Goal: Transaction & Acquisition: Download file/media

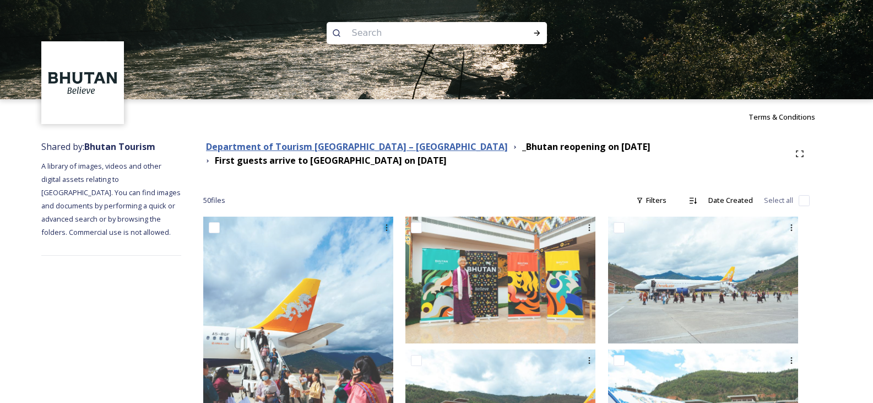
click at [328, 141] on strong "Department of Tourism [GEOGRAPHIC_DATA] – [GEOGRAPHIC_DATA]" at bounding box center [357, 147] width 302 height 12
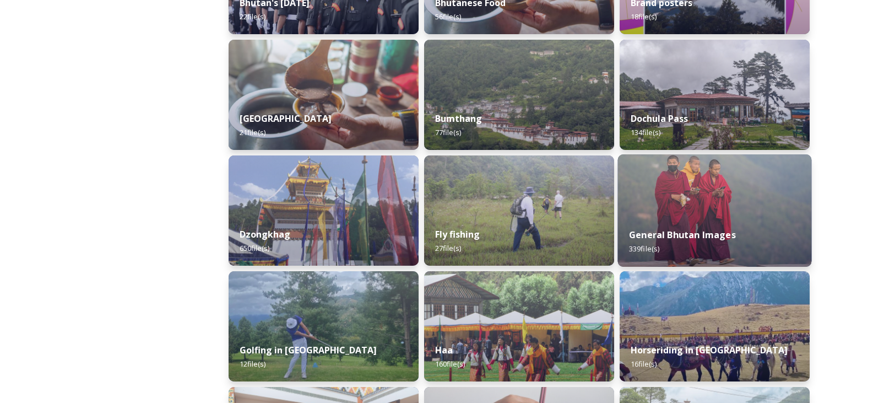
scroll to position [386, 0]
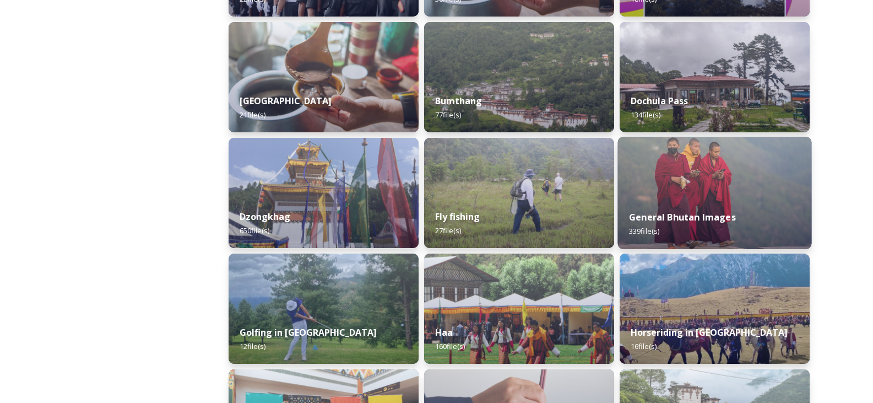
click at [700, 181] on img at bounding box center [715, 193] width 194 height 112
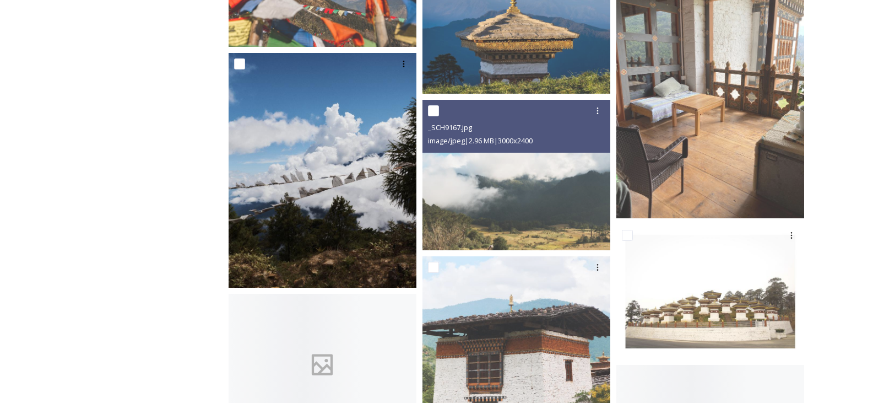
scroll to position [2425, 0]
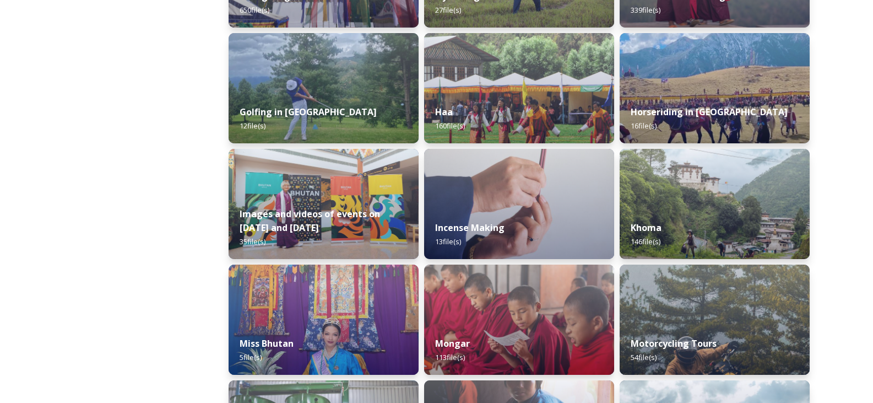
scroll to position [716, 0]
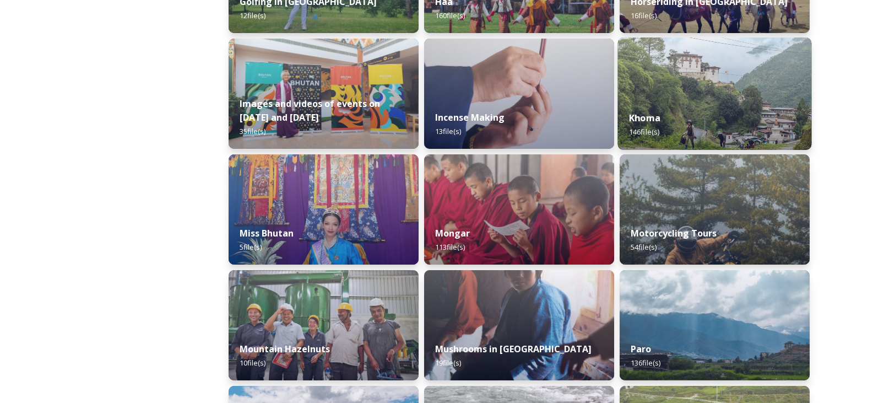
click at [696, 90] on img at bounding box center [715, 93] width 194 height 112
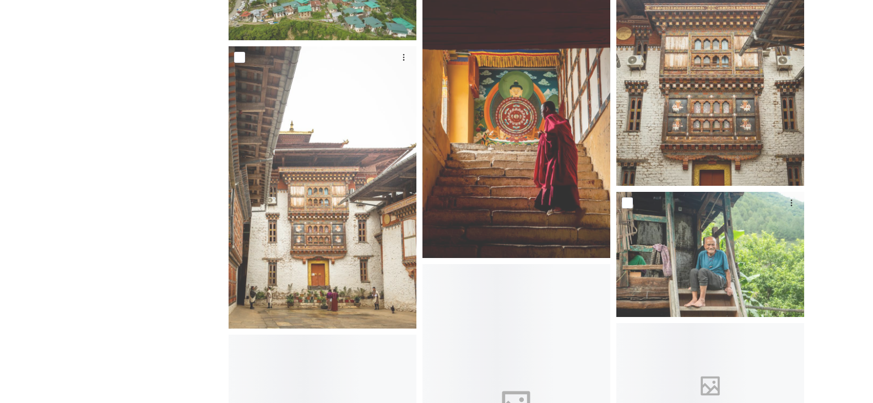
scroll to position [2204, 0]
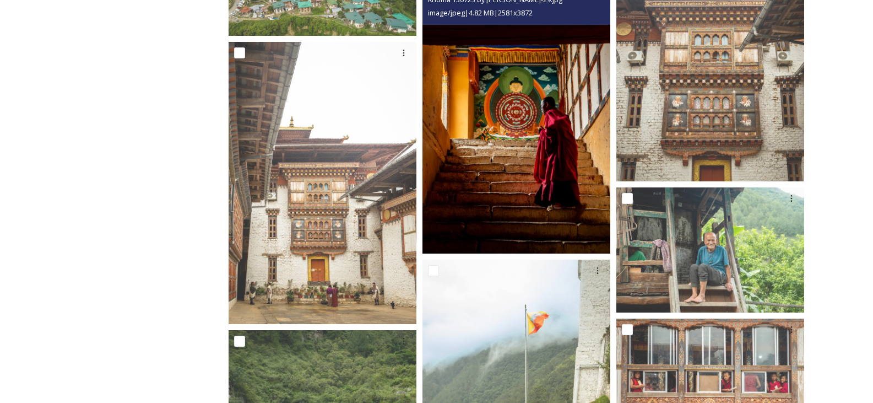
click at [527, 154] on img at bounding box center [517, 113] width 188 height 282
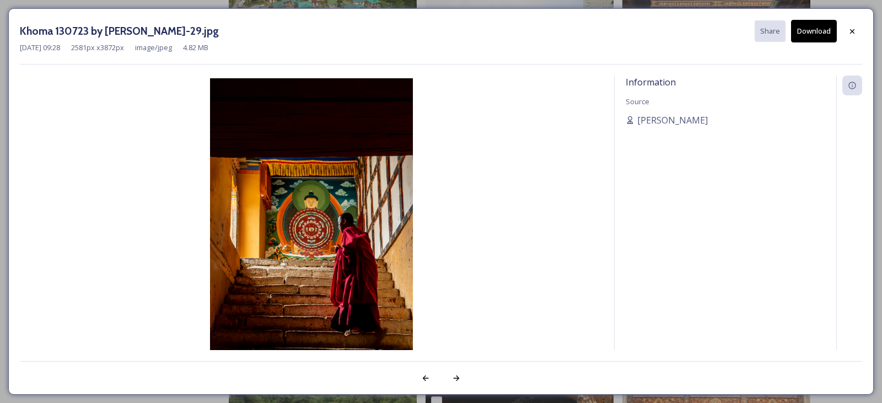
click at [816, 34] on button "Download" at bounding box center [814, 31] width 46 height 23
click at [854, 30] on icon at bounding box center [852, 31] width 4 height 4
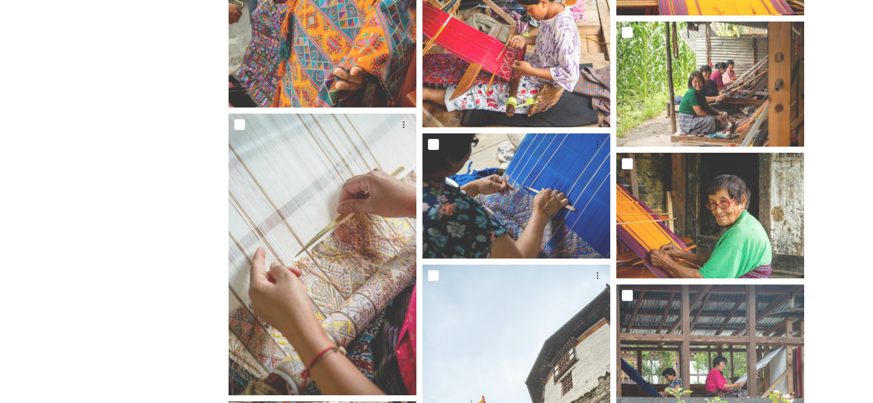
scroll to position [441, 0]
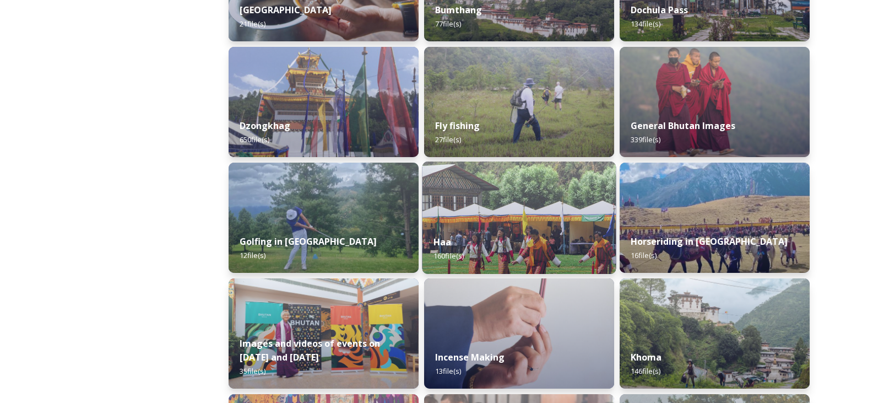
scroll to position [496, 0]
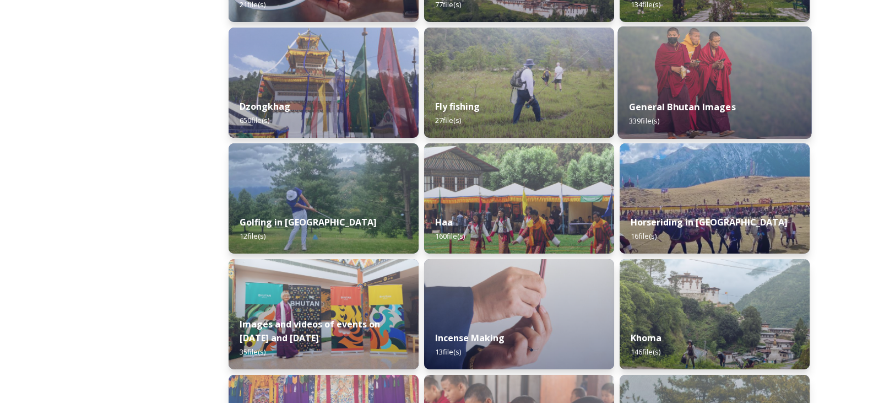
click at [711, 82] on img at bounding box center [715, 82] width 194 height 112
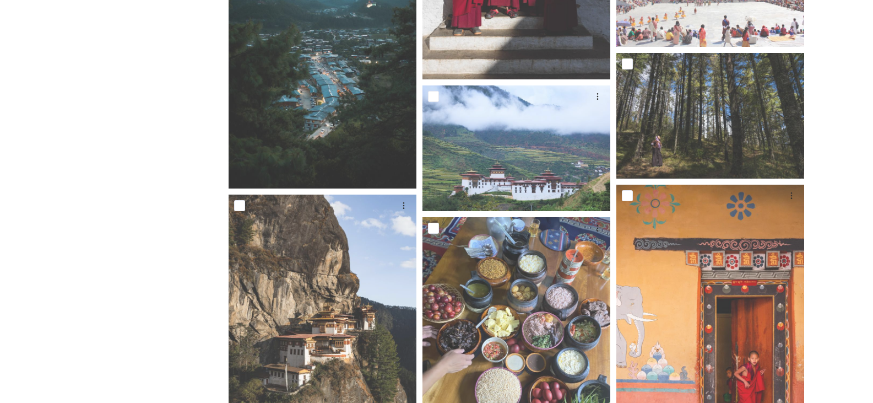
scroll to position [3637, 0]
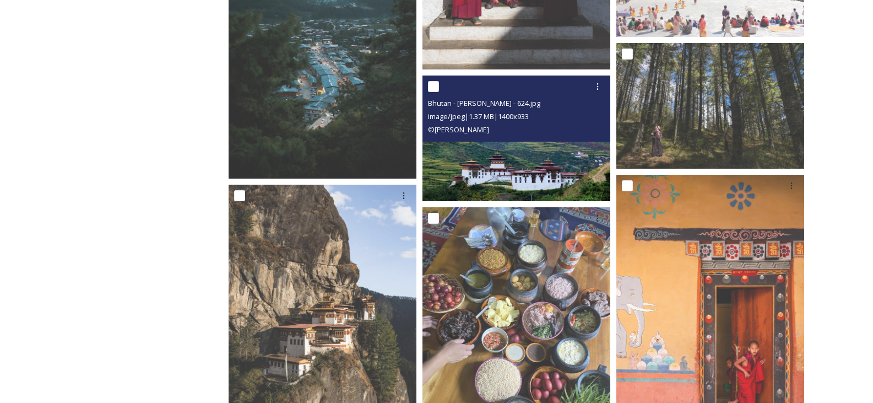
click at [508, 159] on img at bounding box center [517, 137] width 188 height 125
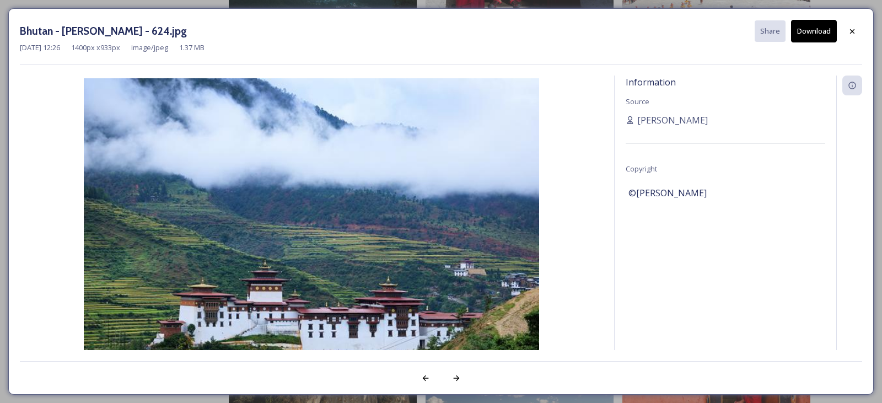
click at [813, 36] on button "Download" at bounding box center [814, 31] width 46 height 23
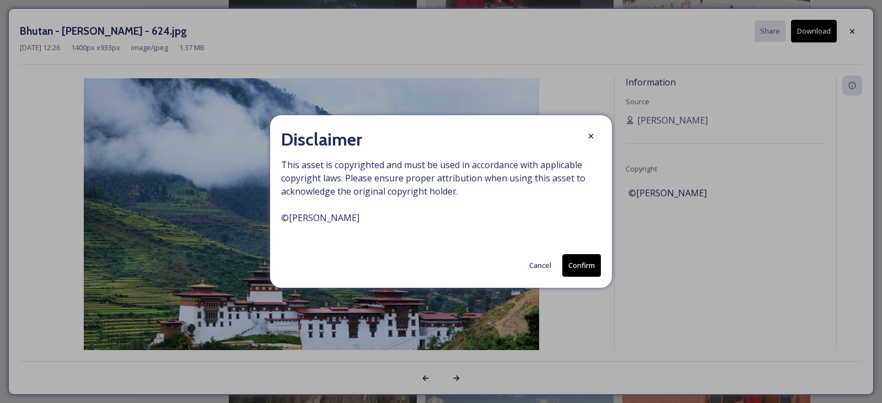
click at [581, 262] on button "Confirm" at bounding box center [581, 265] width 39 height 23
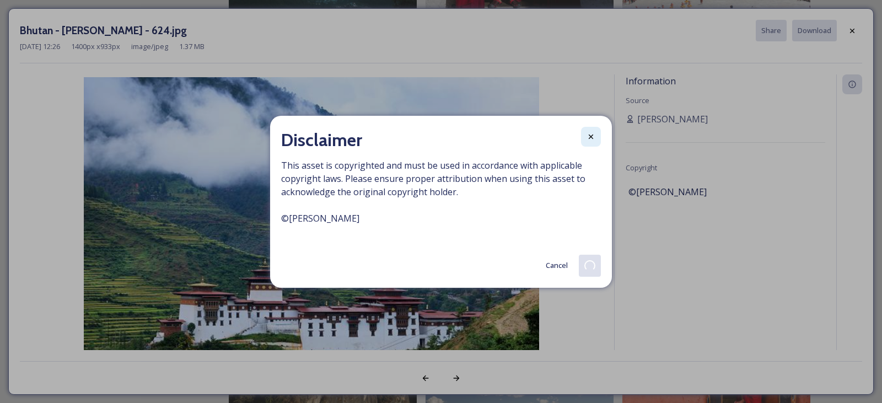
click at [593, 139] on icon at bounding box center [590, 136] width 9 height 9
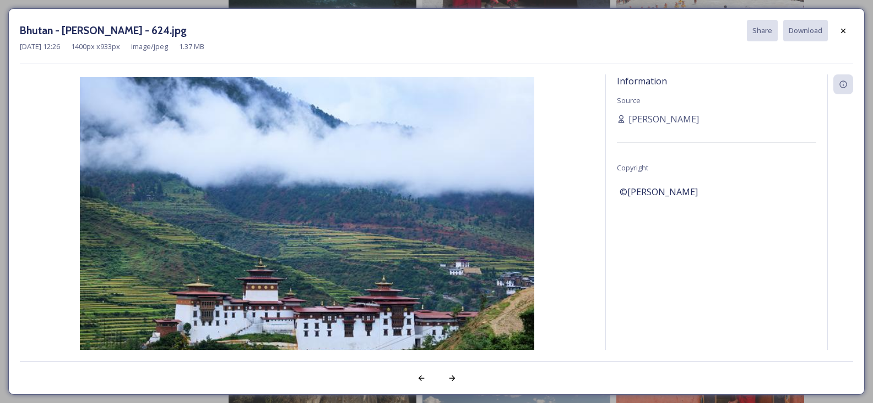
scroll to position [3802, 0]
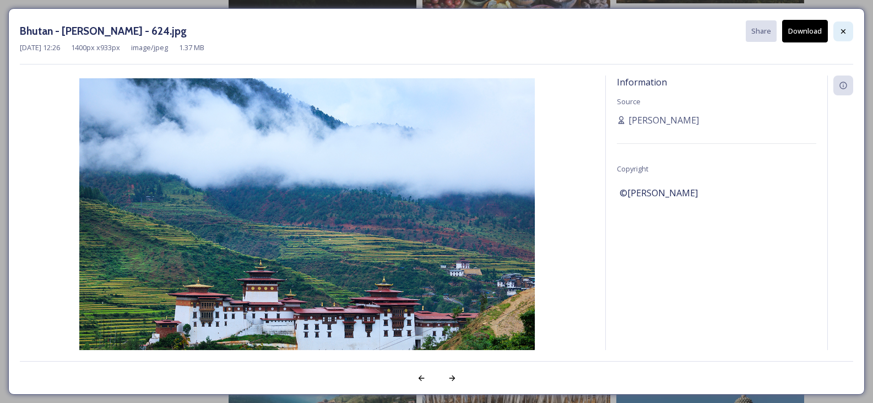
click at [845, 32] on icon at bounding box center [843, 31] width 9 height 9
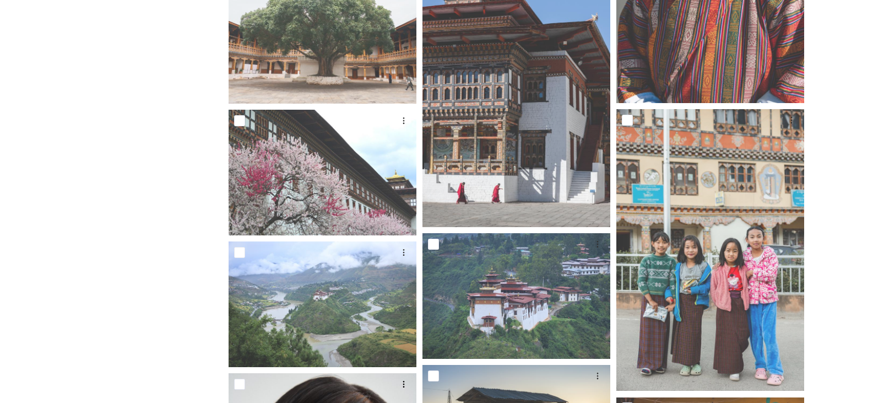
scroll to position [7770, 0]
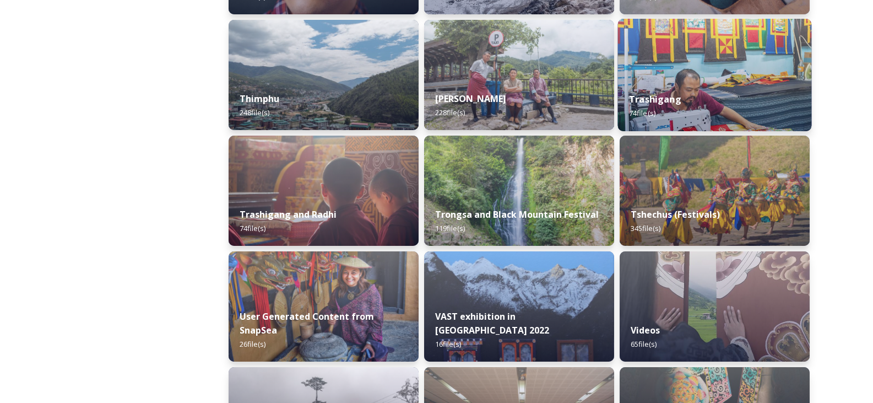
scroll to position [1322, 0]
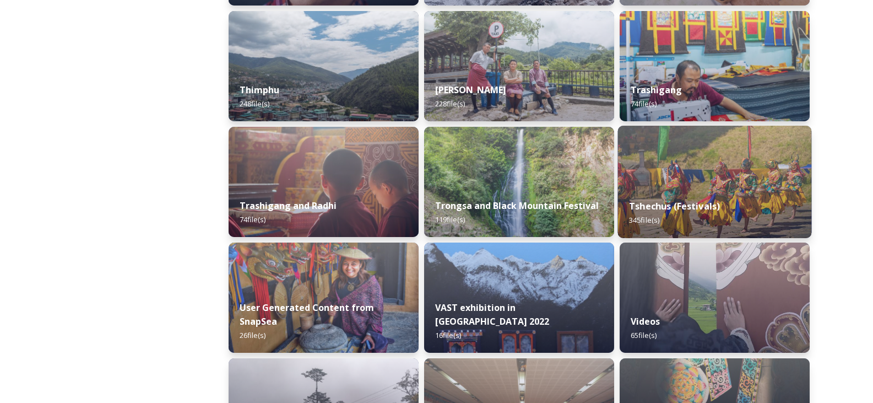
click at [682, 151] on img at bounding box center [715, 182] width 194 height 112
